Goal: Navigation & Orientation: Find specific page/section

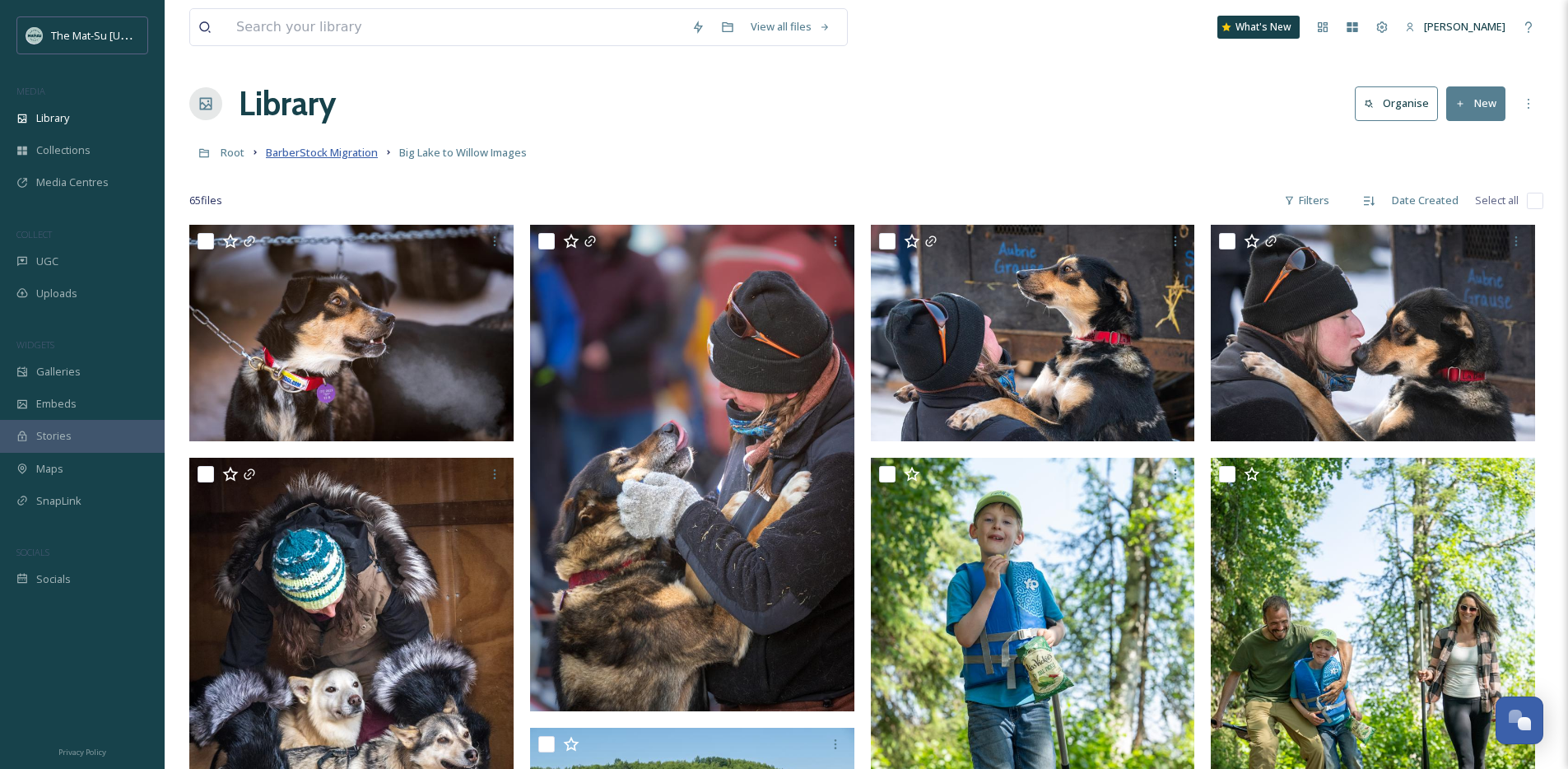
click at [321, 152] on span "BarberStock Migration" at bounding box center [322, 152] width 112 height 14
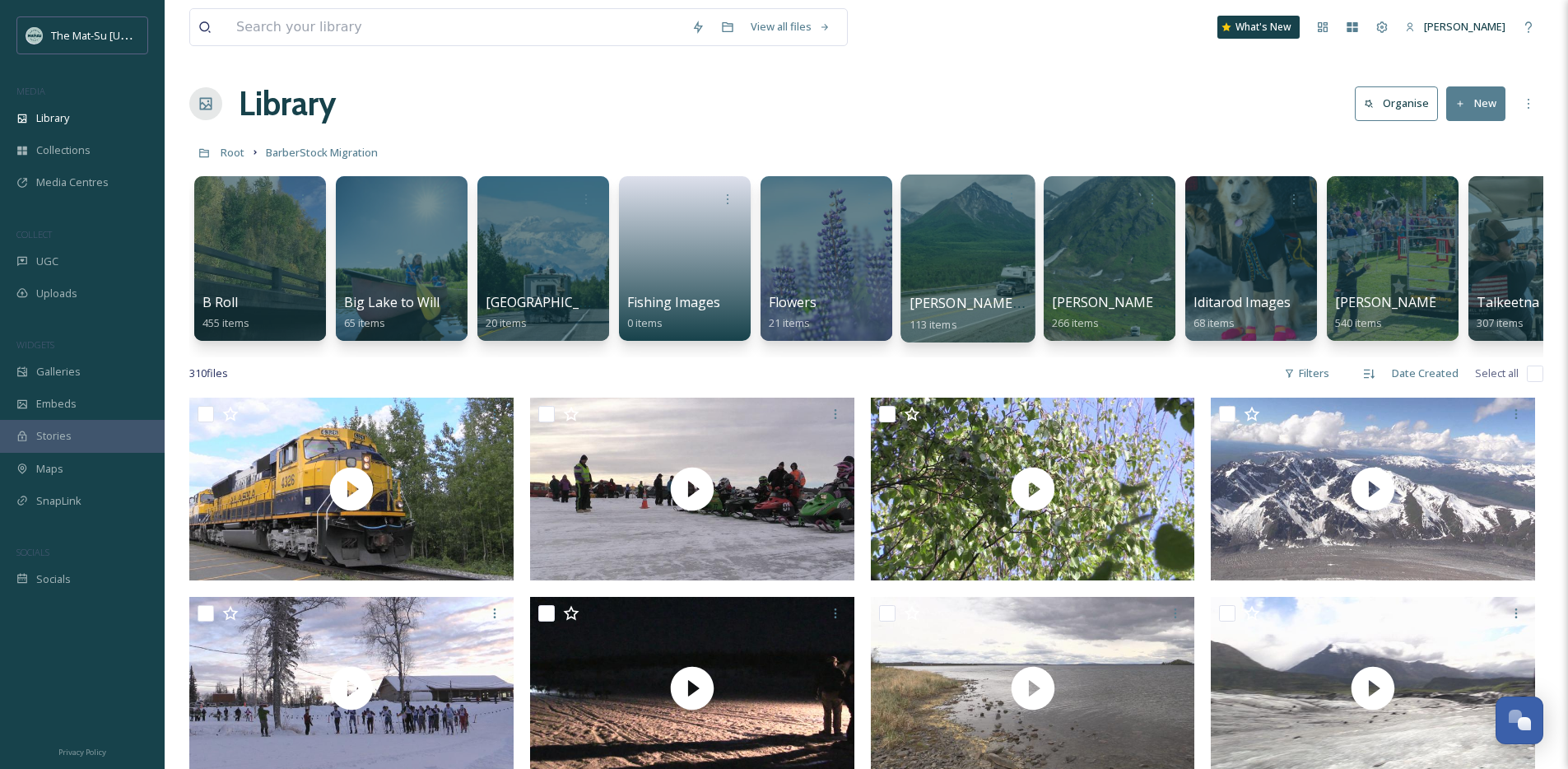
click at [959, 292] on div at bounding box center [967, 258] width 134 height 168
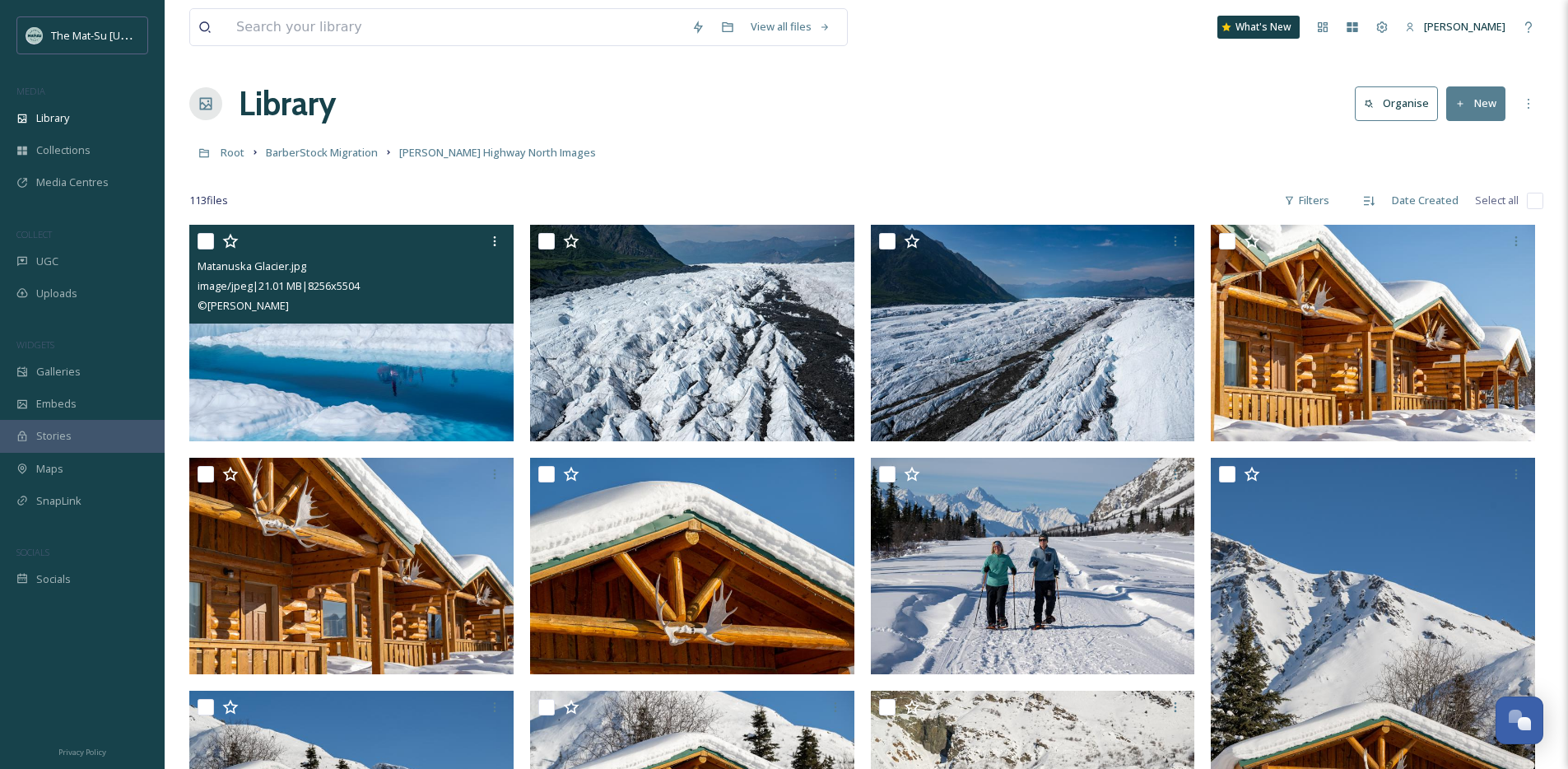
click at [385, 325] on img at bounding box center [352, 333] width 324 height 217
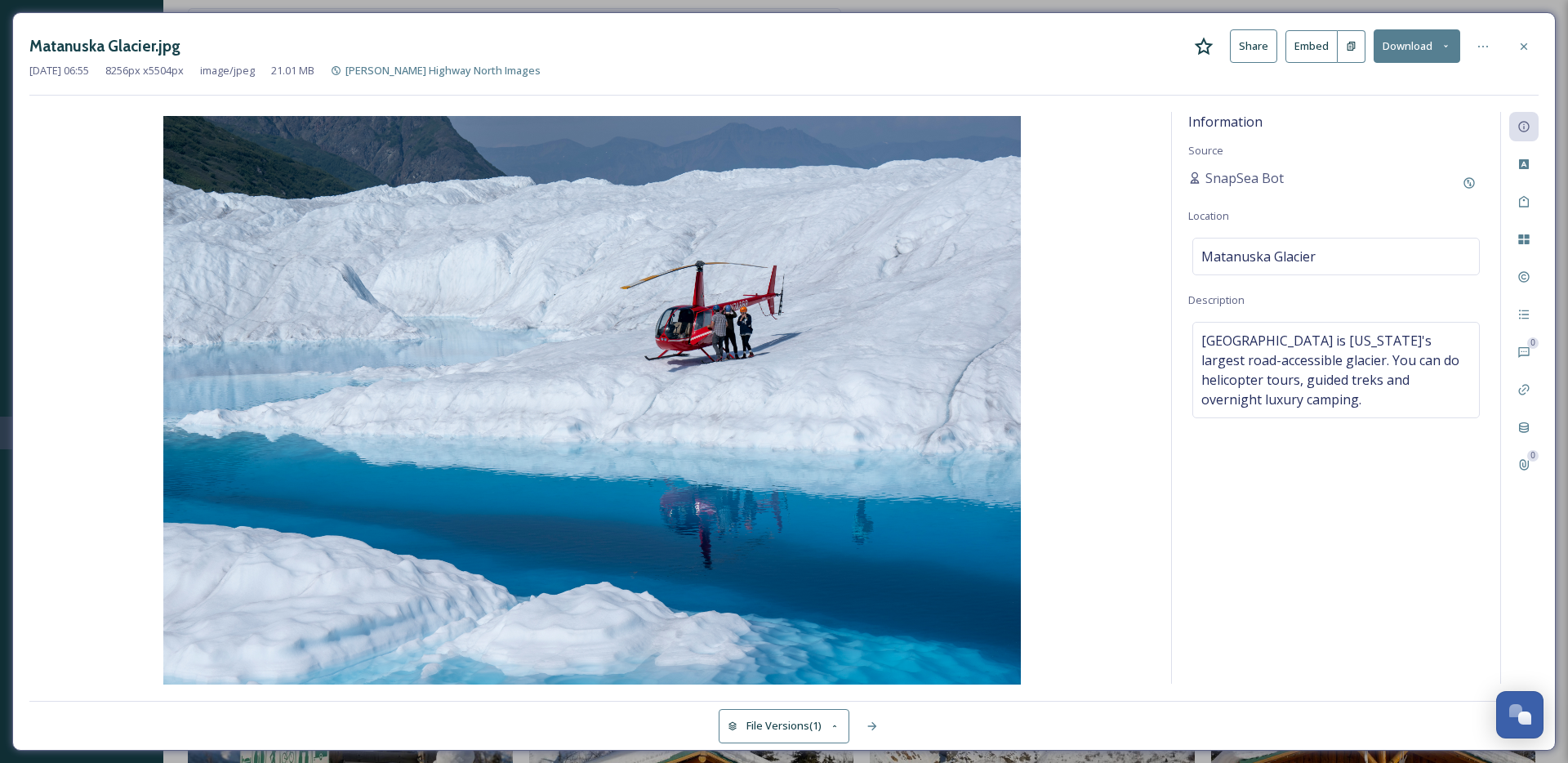
click at [1440, 43] on icon at bounding box center [1445, 46] width 11 height 11
click at [1092, 87] on div "Matanuska Glacier.jpg Share Embed Download [DATE] 06:55 8256 px x 5504 px image…" at bounding box center [784, 62] width 1509 height 66
click at [1534, 47] on div at bounding box center [1523, 46] width 29 height 29
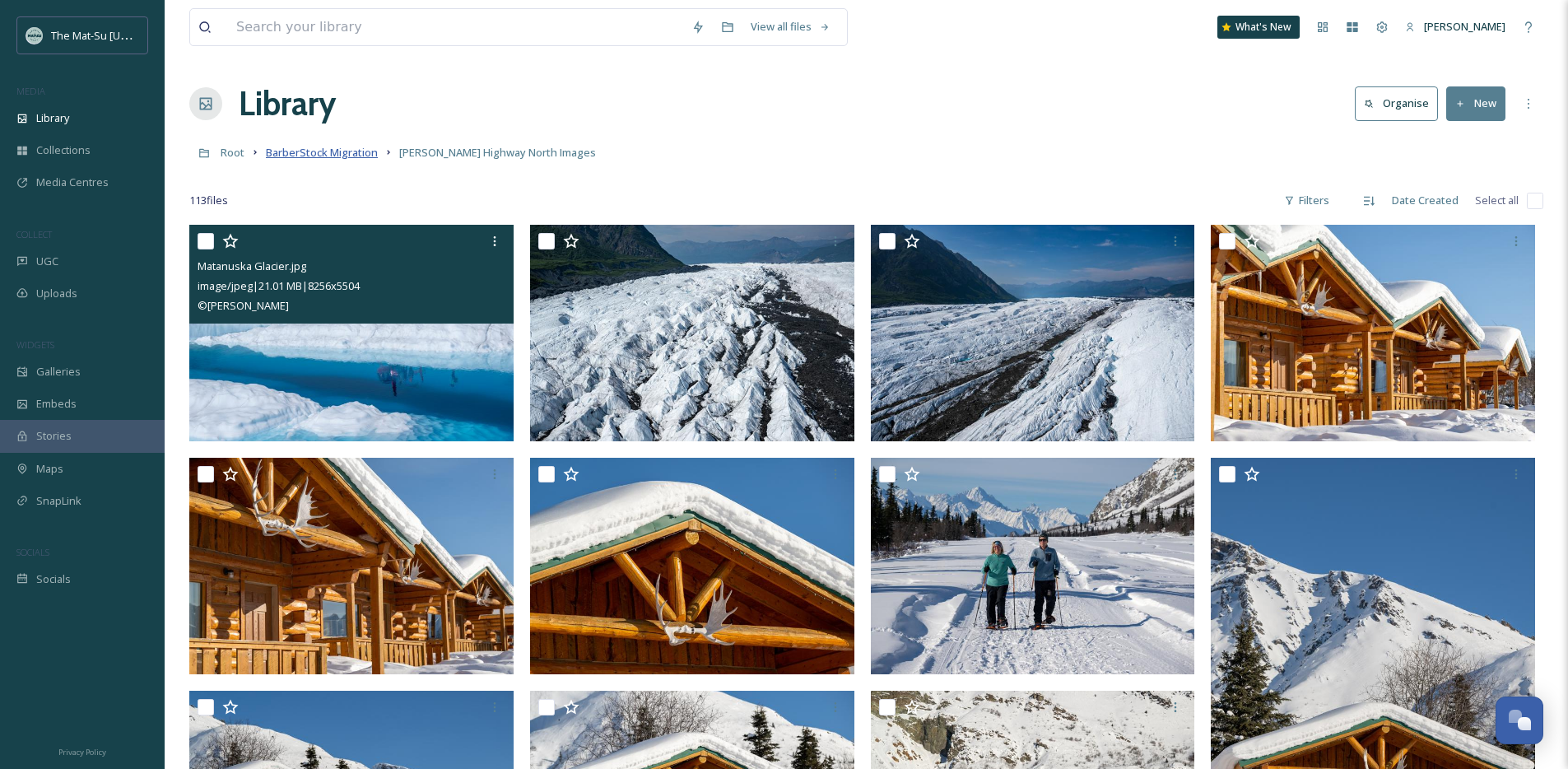
click at [331, 152] on span "BarberStock Migration" at bounding box center [322, 152] width 112 height 14
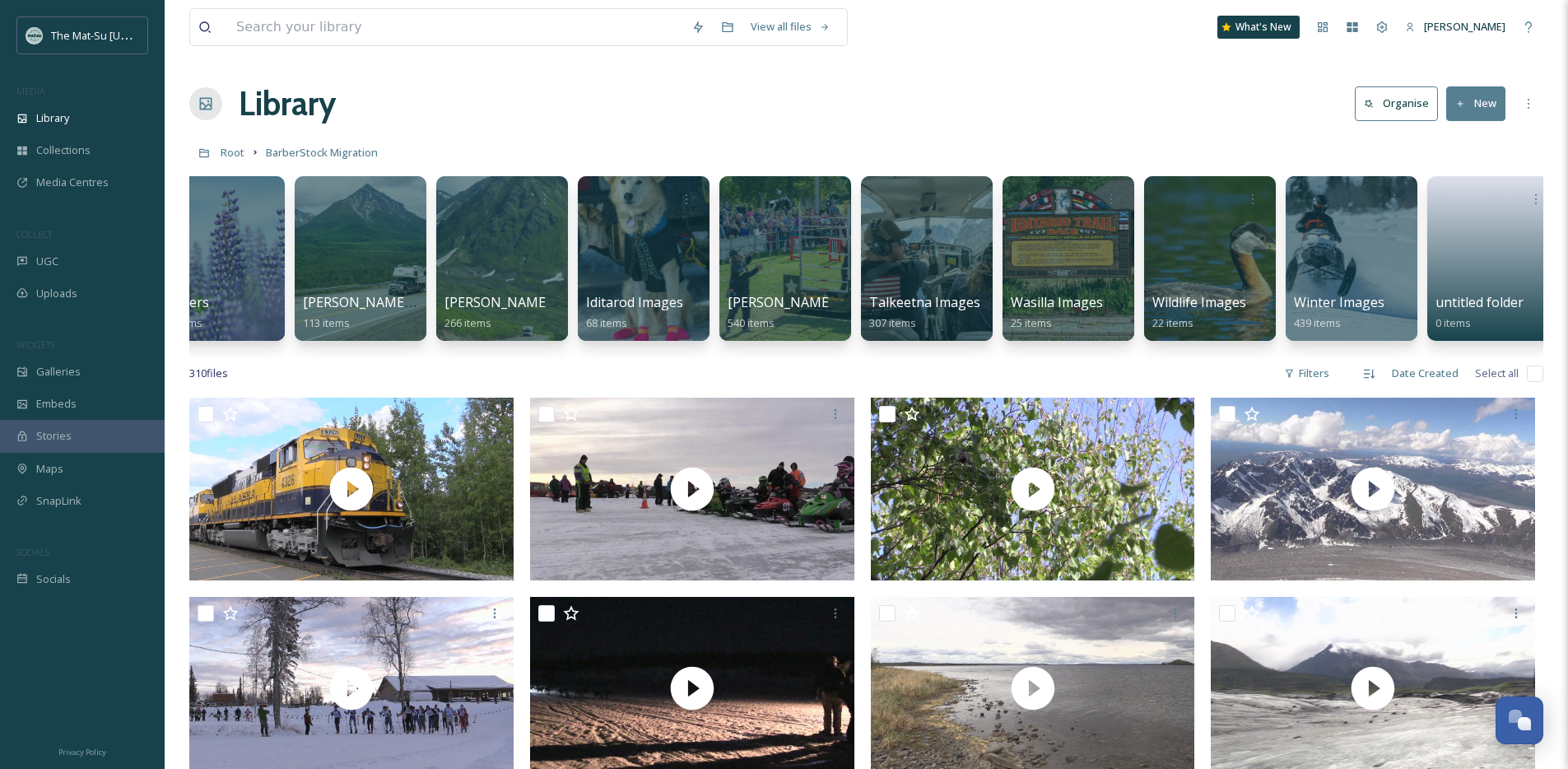
scroll to position [0, 629]
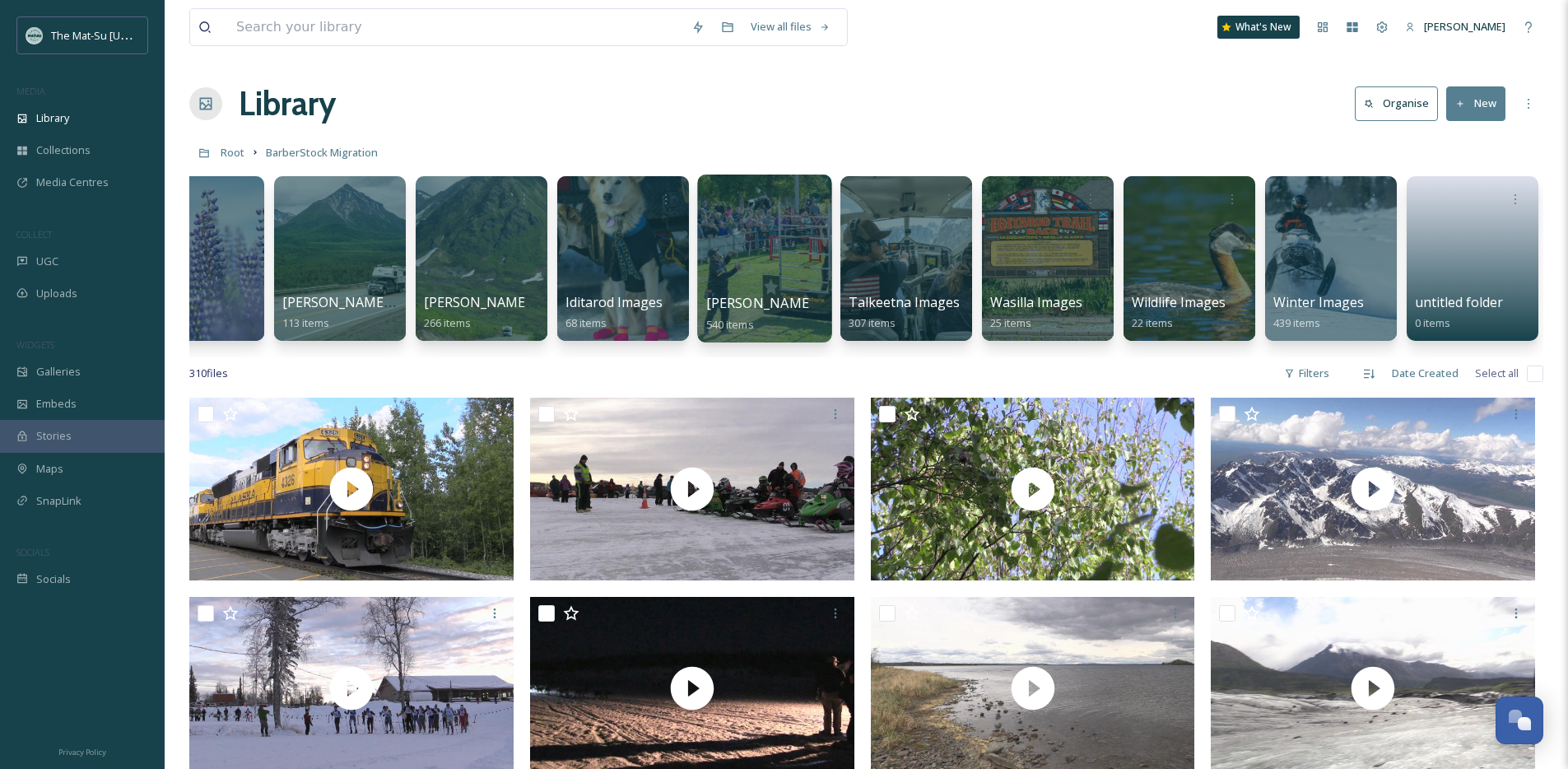
click at [731, 284] on div at bounding box center [764, 258] width 134 height 168
